Goal: Task Accomplishment & Management: Manage account settings

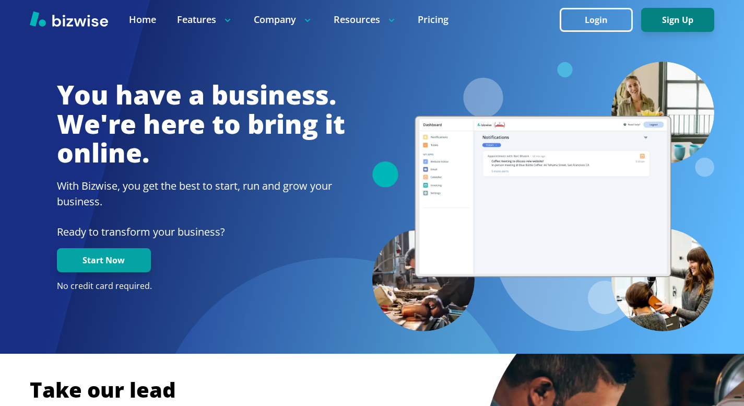
click at [678, 21] on button "Sign Up" at bounding box center [677, 20] width 73 height 24
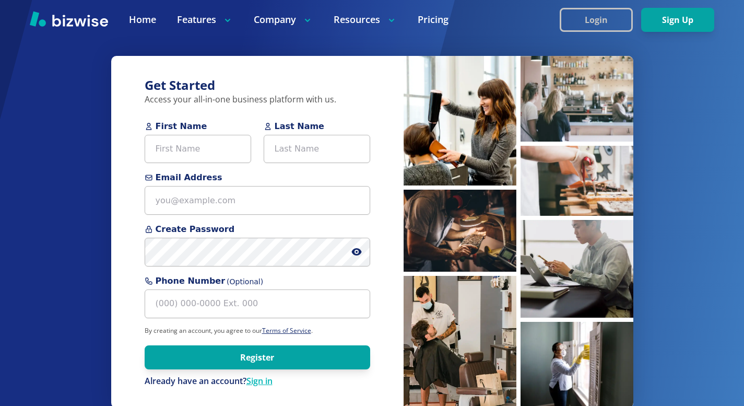
click at [595, 23] on button "Login" at bounding box center [596, 20] width 73 height 24
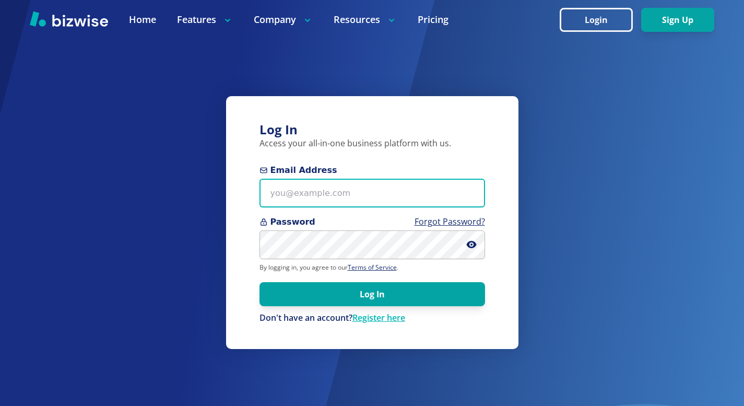
click at [333, 200] on input "Email Address" at bounding box center [373, 193] width 226 height 29
type input "[DOMAIN_NAME]"
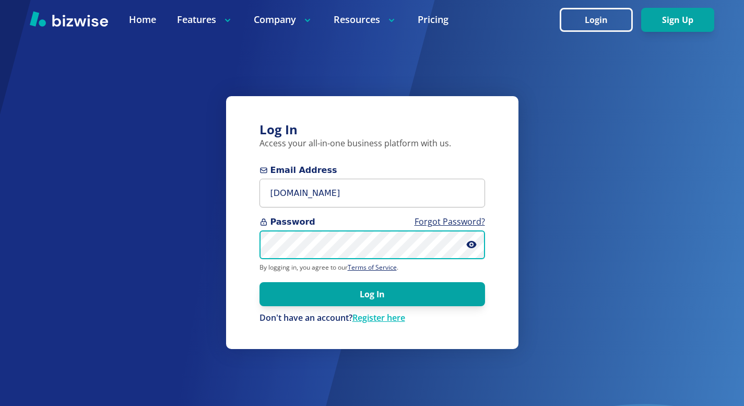
click at [260, 282] on button "Log In" at bounding box center [373, 294] width 226 height 24
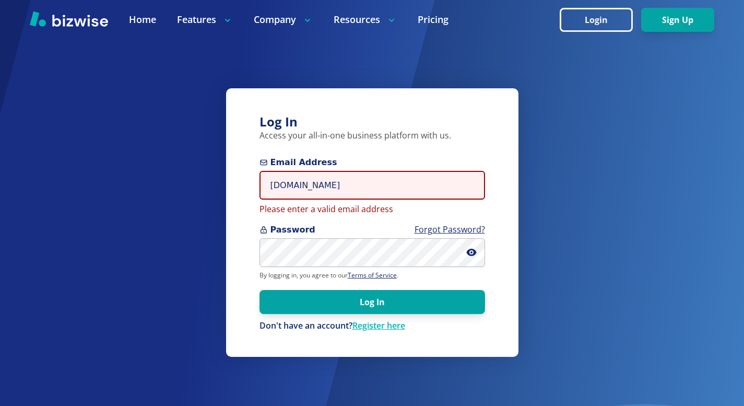
drag, startPoint x: 347, startPoint y: 186, endPoint x: 196, endPoint y: 201, distance: 151.1
click at [201, 203] on div "Log In Access your all-in-one business platform with us. Email Address southsho…" at bounding box center [372, 203] width 744 height 406
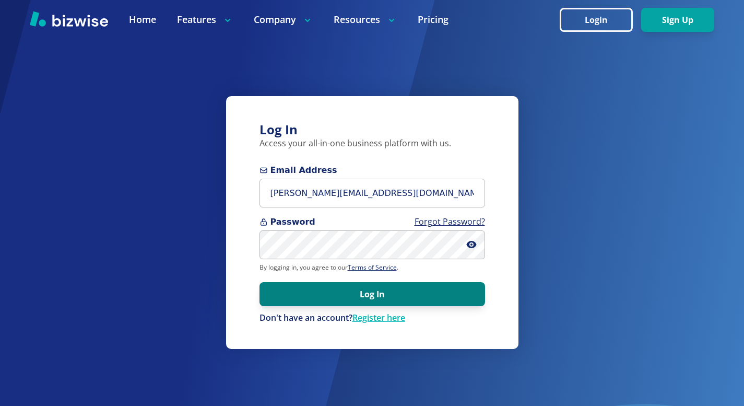
type input "[PERSON_NAME][EMAIL_ADDRESS][DOMAIN_NAME]"
click at [375, 293] on button "Log In" at bounding box center [373, 294] width 226 height 24
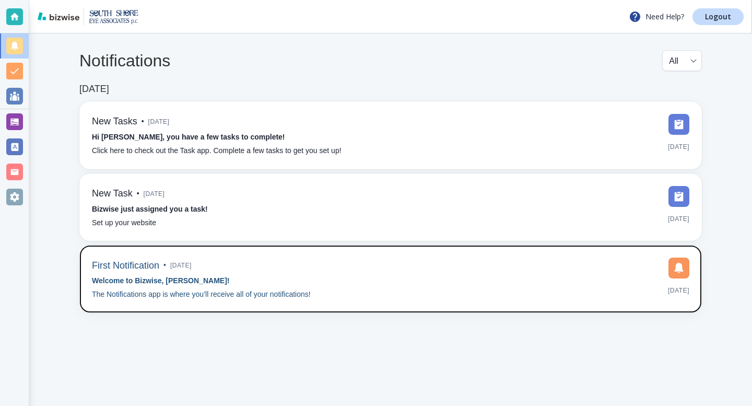
click at [393, 287] on div "First Notification • [DATE] Welcome to Bizwise, [PERSON_NAME]! The Notification…" at bounding box center [390, 278] width 597 height 43
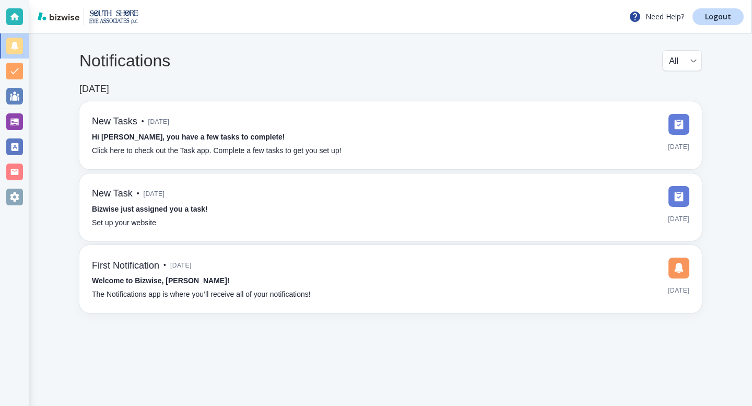
click at [424, 79] on div "Notifications All all ​" at bounding box center [390, 66] width 622 height 33
click at [9, 42] on div at bounding box center [14, 46] width 17 height 17
click at [698, 61] on div "All all ​" at bounding box center [682, 60] width 40 height 21
click at [696, 62] on div "All all ​" at bounding box center [682, 60] width 40 height 21
click at [692, 0] on body "Need Help? Logout Notifications All all ​ [DATE] New Tasks • [DATE] Hi [PERSON_…" at bounding box center [376, 0] width 752 height 0
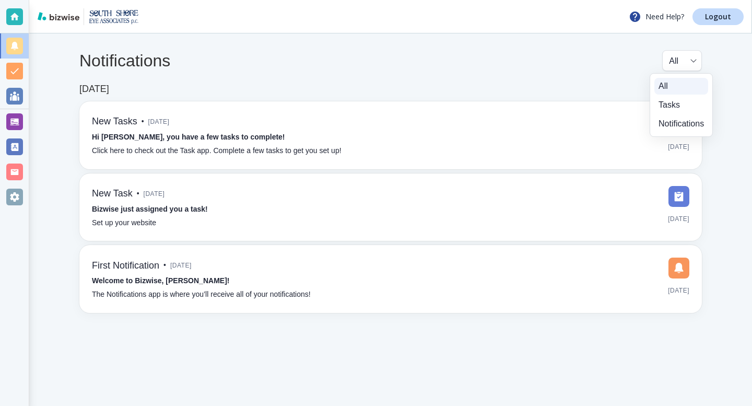
click at [547, 66] on div at bounding box center [376, 203] width 752 height 406
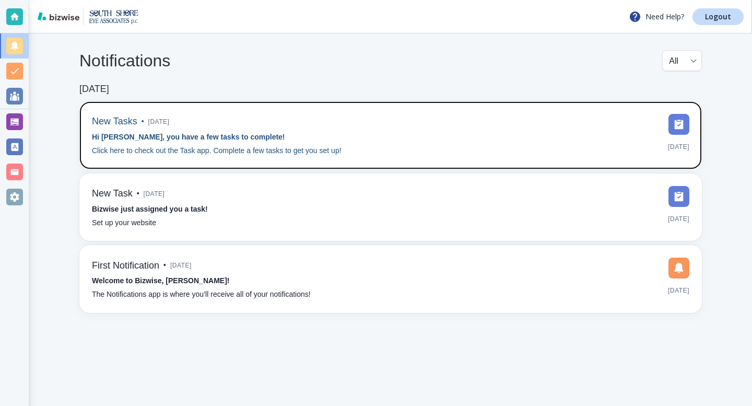
click at [681, 128] on img at bounding box center [678, 124] width 21 height 21
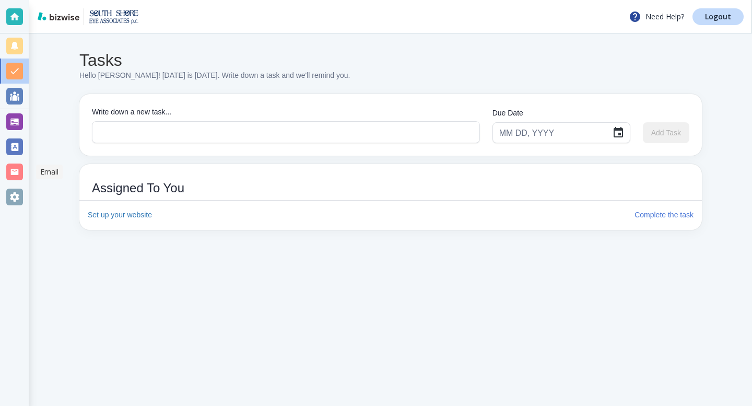
click at [12, 170] on div at bounding box center [14, 171] width 17 height 17
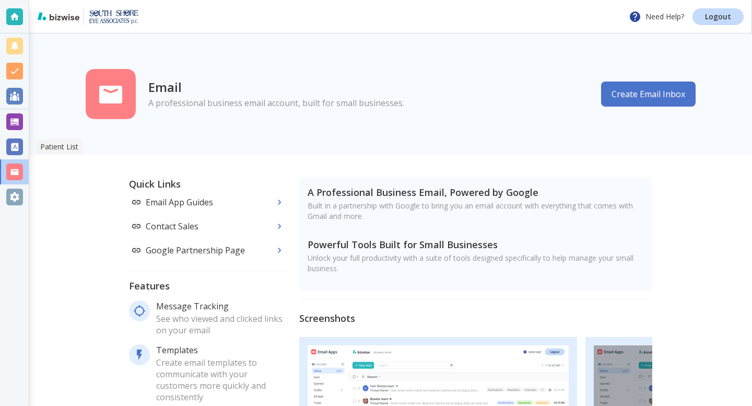
click at [17, 146] on div at bounding box center [14, 146] width 17 height 17
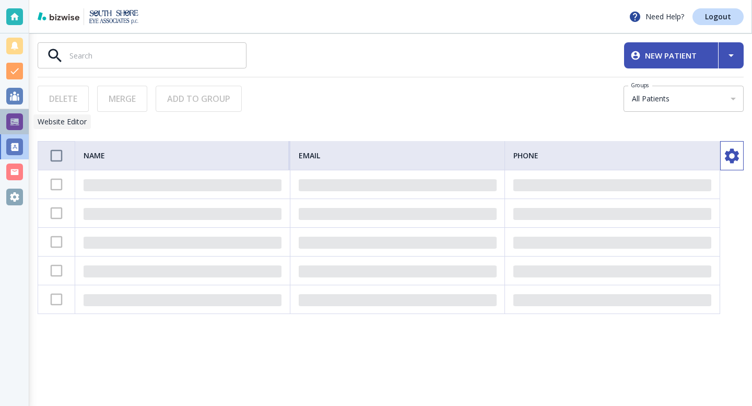
click at [10, 130] on div at bounding box center [14, 121] width 17 height 17
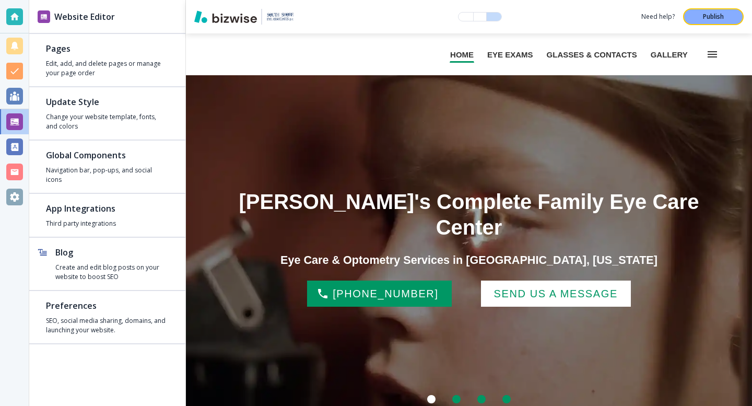
click at [14, 96] on div at bounding box center [14, 96] width 17 height 17
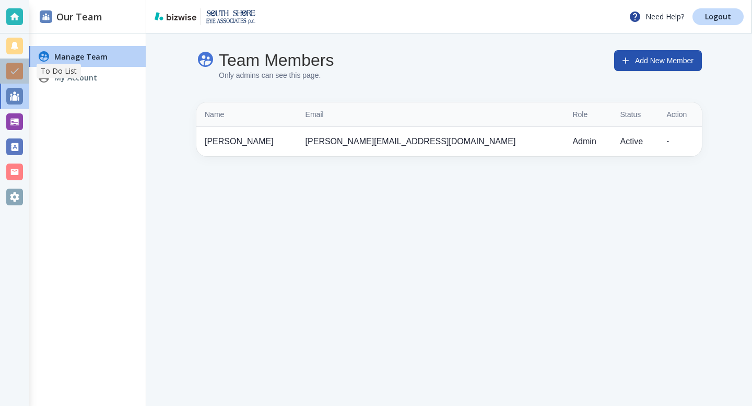
click at [16, 69] on div at bounding box center [14, 71] width 17 height 17
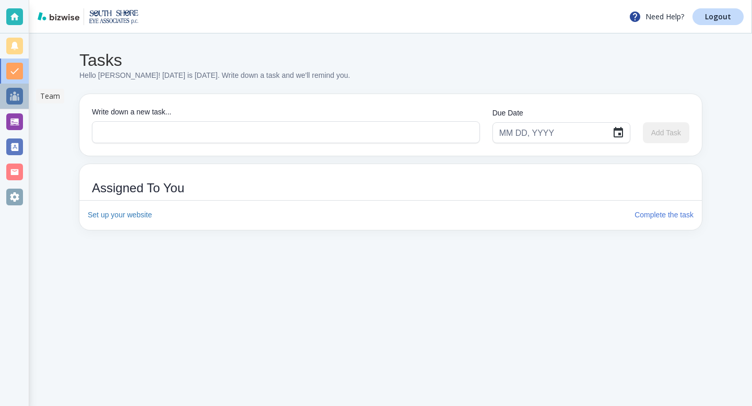
click at [16, 96] on div at bounding box center [14, 96] width 17 height 17
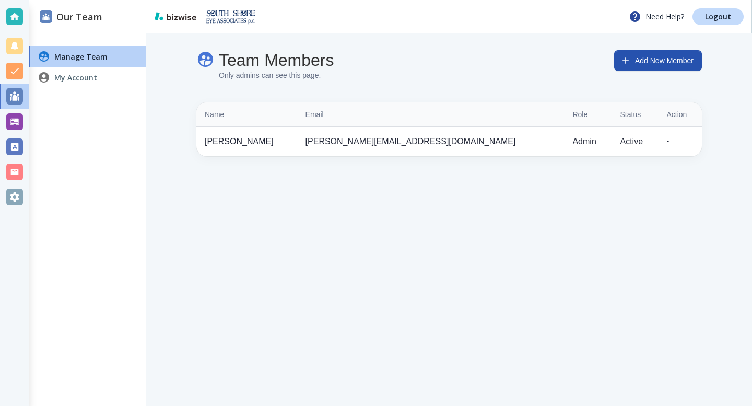
click at [78, 78] on h4 "My Account" at bounding box center [75, 77] width 43 height 11
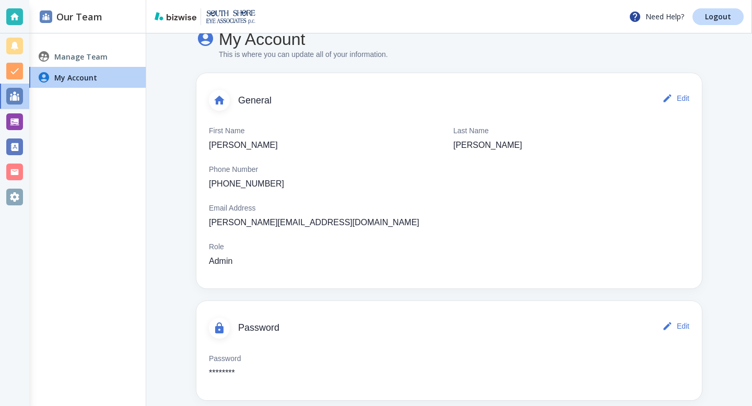
scroll to position [32, 0]
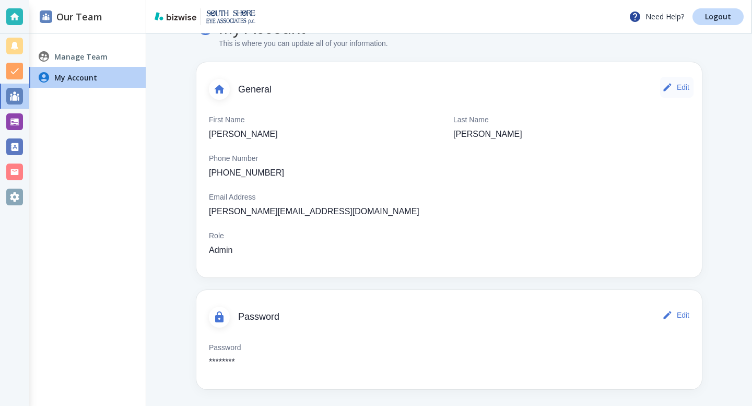
click at [675, 87] on button "Edit" at bounding box center [676, 87] width 33 height 21
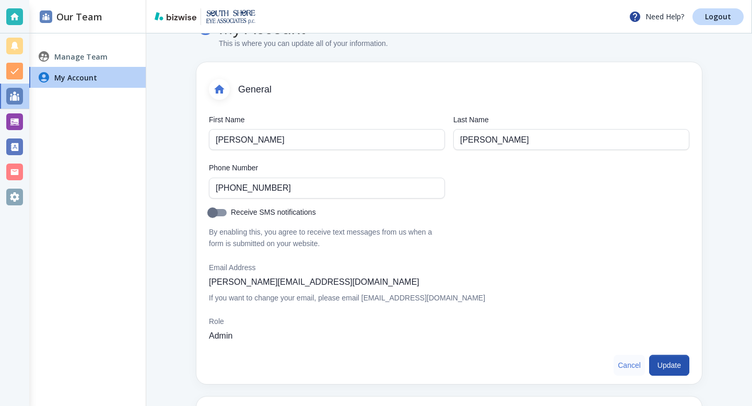
click at [617, 366] on button "Cancel" at bounding box center [629, 365] width 31 height 21
